Goal: Task Accomplishment & Management: Use online tool/utility

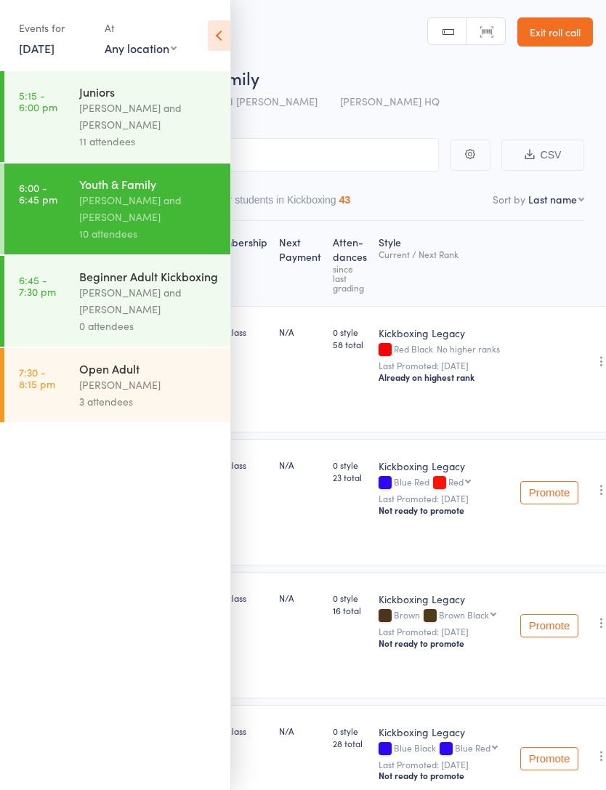
click at [161, 303] on div "Brad Fitzgerald and Kieren Kirby" at bounding box center [148, 300] width 139 height 33
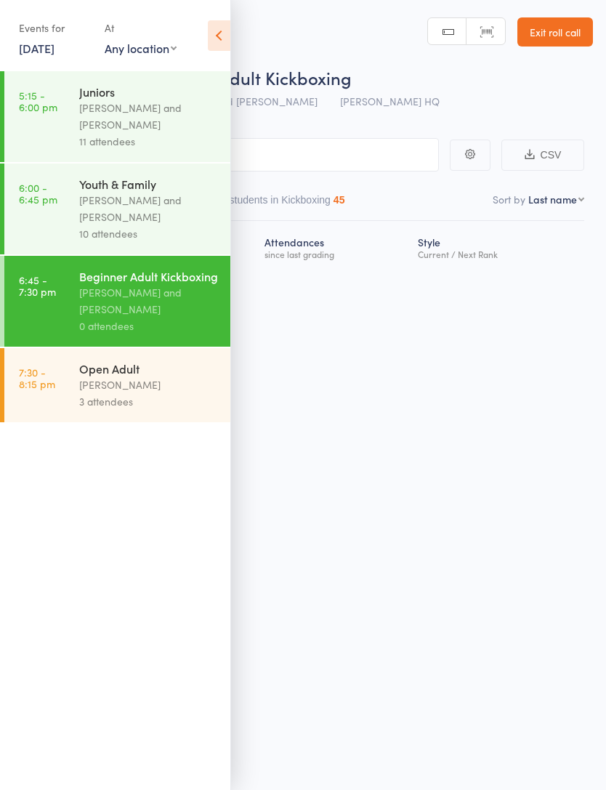
click at [218, 43] on icon at bounding box center [219, 35] width 23 height 31
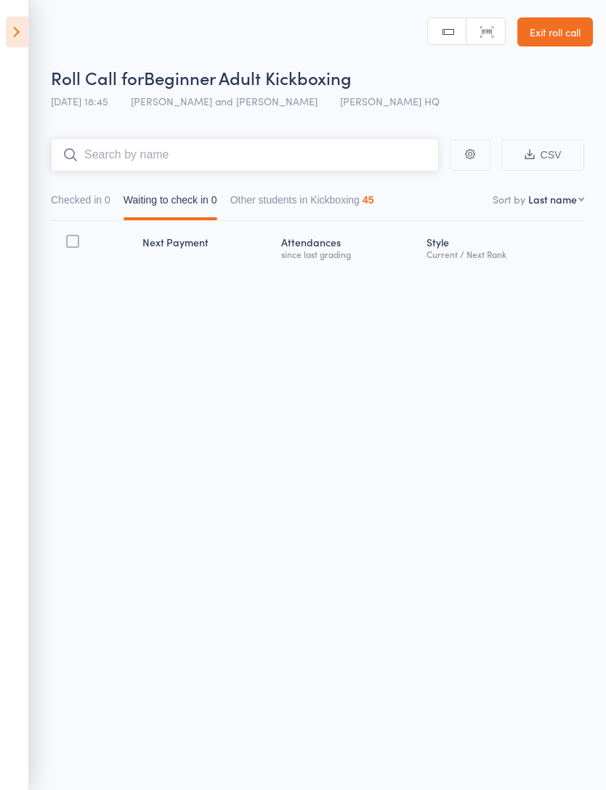
click at [292, 155] on input "search" at bounding box center [245, 154] width 388 height 33
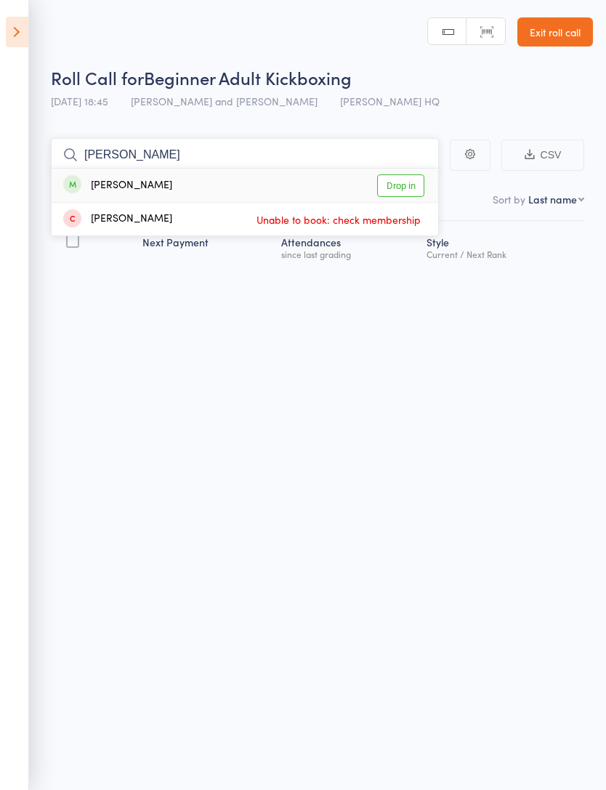
type input "Lorraine"
click at [408, 183] on link "Drop in" at bounding box center [400, 186] width 47 height 23
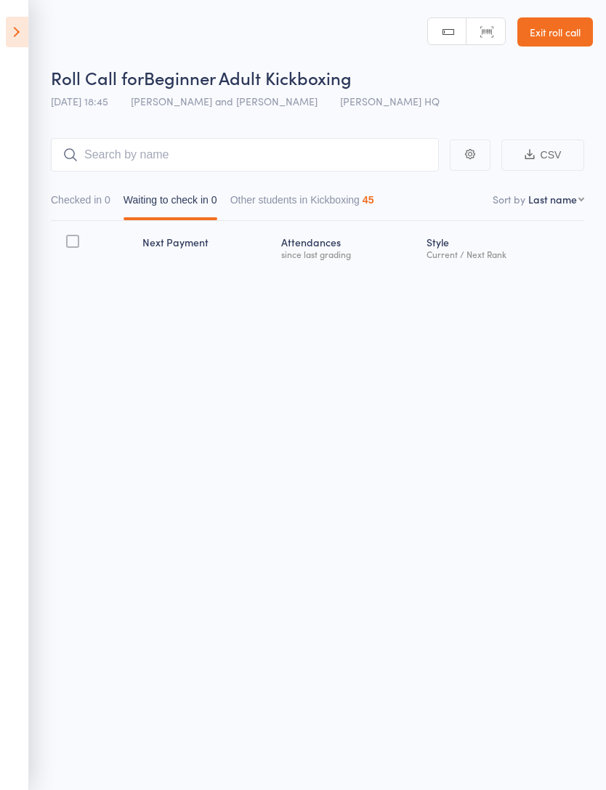
click at [0, 0] on button "button" at bounding box center [0, 0] width 0 height 0
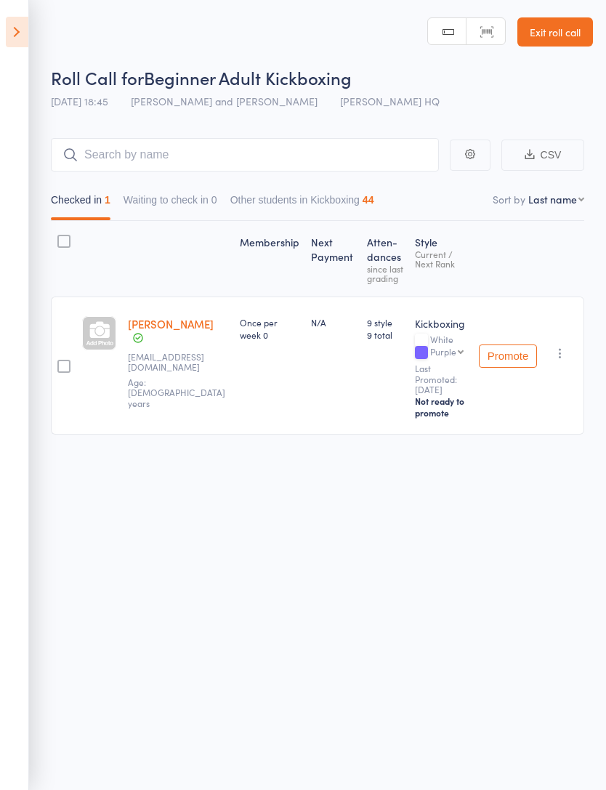
click at [561, 39] on link "Exit roll call" at bounding box center [556, 31] width 76 height 29
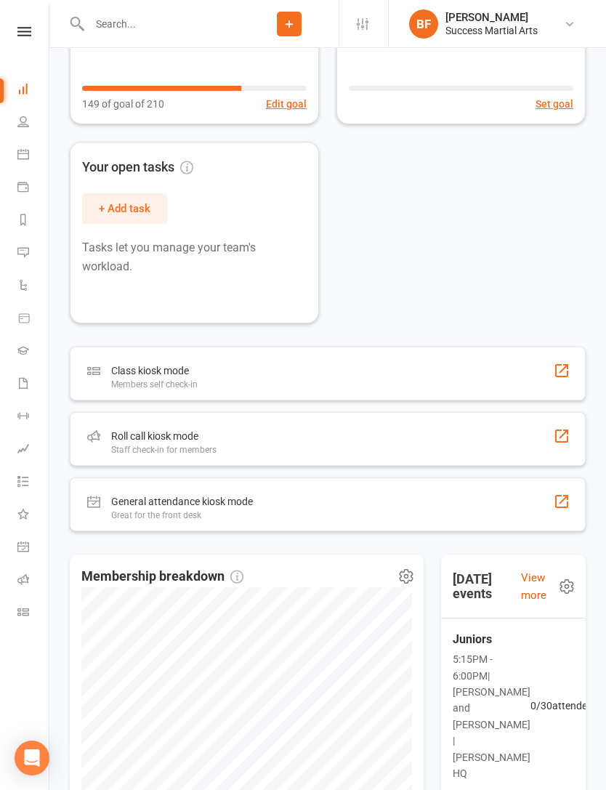
scroll to position [272, 0]
click at [513, 441] on div "Roll call kiosk mode Staff check-in for members" at bounding box center [328, 440] width 516 height 54
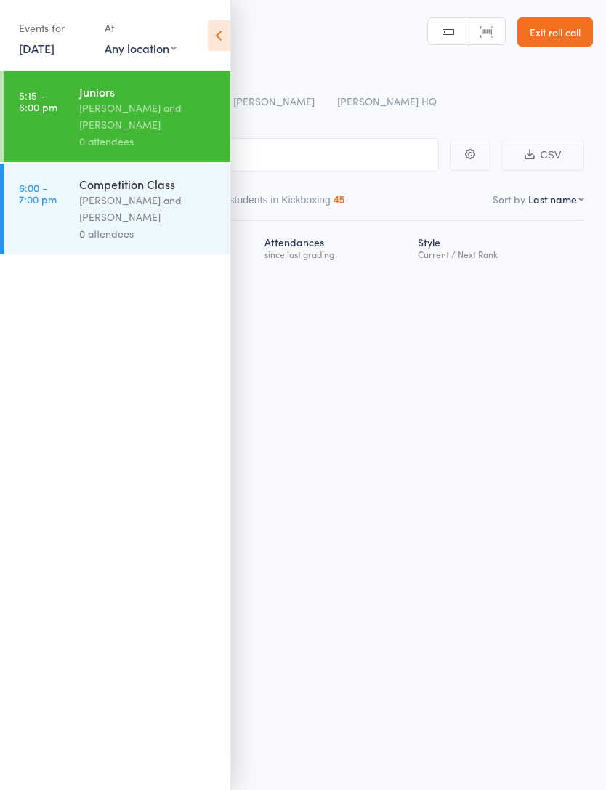
click at [230, 31] on icon at bounding box center [219, 35] width 23 height 31
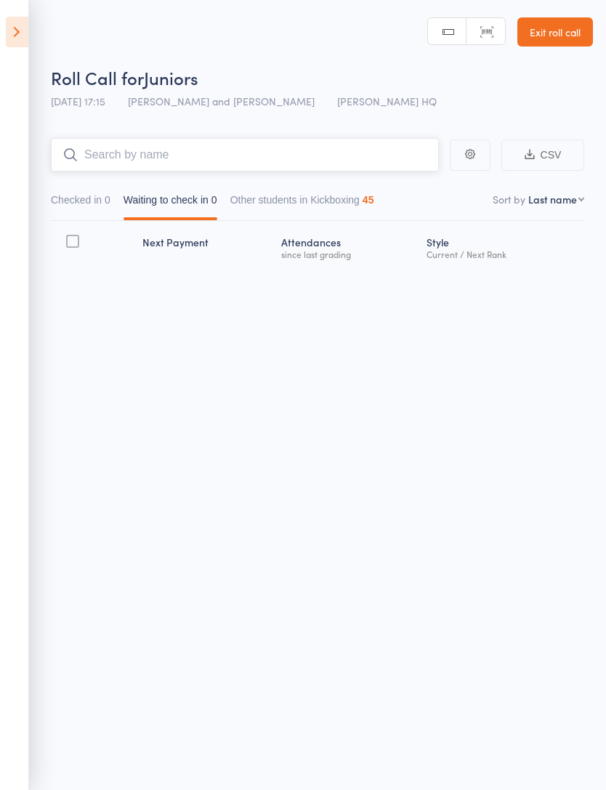
click at [276, 150] on input "search" at bounding box center [245, 154] width 388 height 33
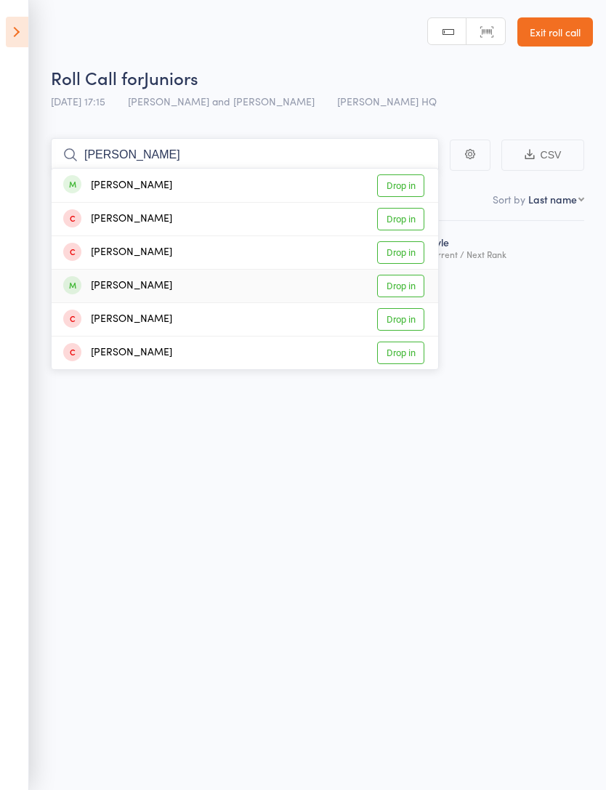
type input "Louis"
click at [410, 285] on link "Drop in" at bounding box center [400, 286] width 47 height 23
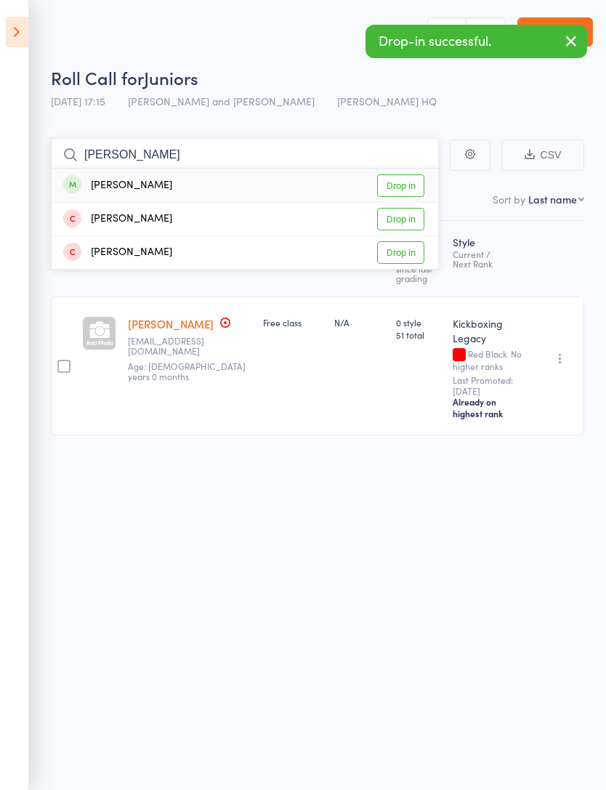
type input "Sam"
click at [405, 185] on link "Drop in" at bounding box center [400, 186] width 47 height 23
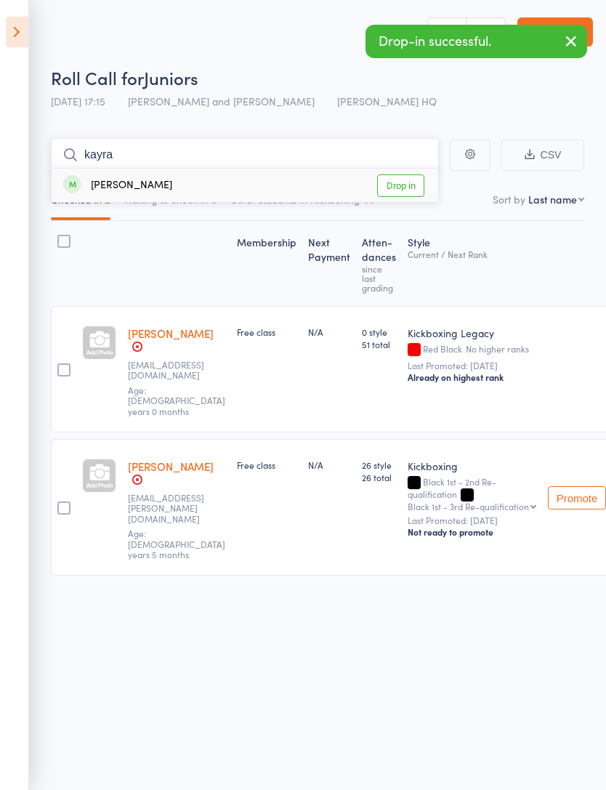
type input "kayra"
click at [409, 185] on link "Drop in" at bounding box center [400, 186] width 47 height 23
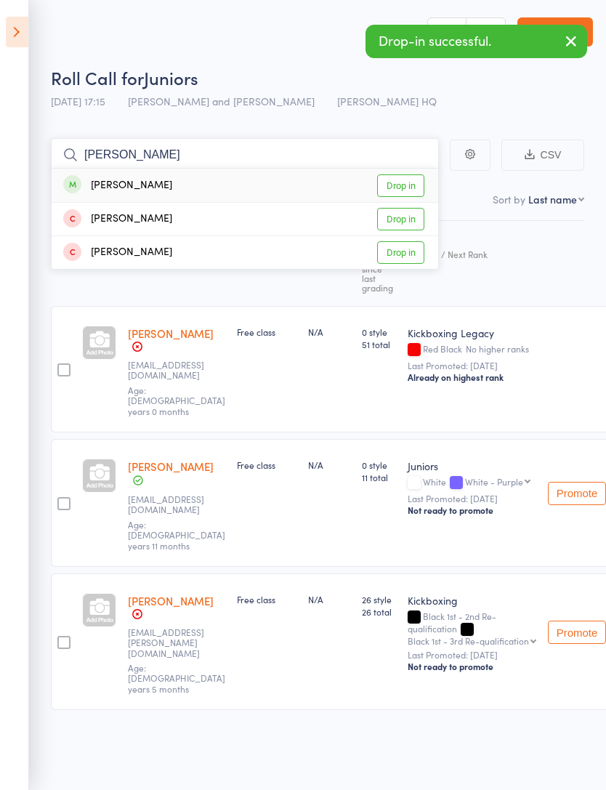
type input "Rosie"
click at [401, 190] on link "Drop in" at bounding box center [400, 186] width 47 height 23
